Goal: Find specific page/section: Find specific page/section

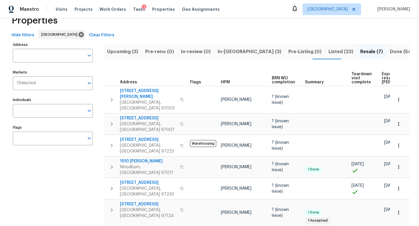
scroll to position [16, 0]
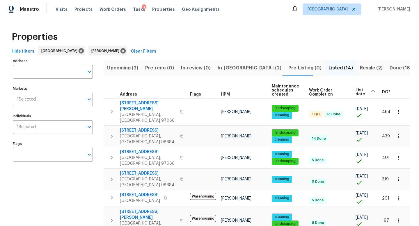
click at [360, 68] on span "Resale (2)" at bounding box center [371, 68] width 23 height 8
